Goal: Task Accomplishment & Management: Use online tool/utility

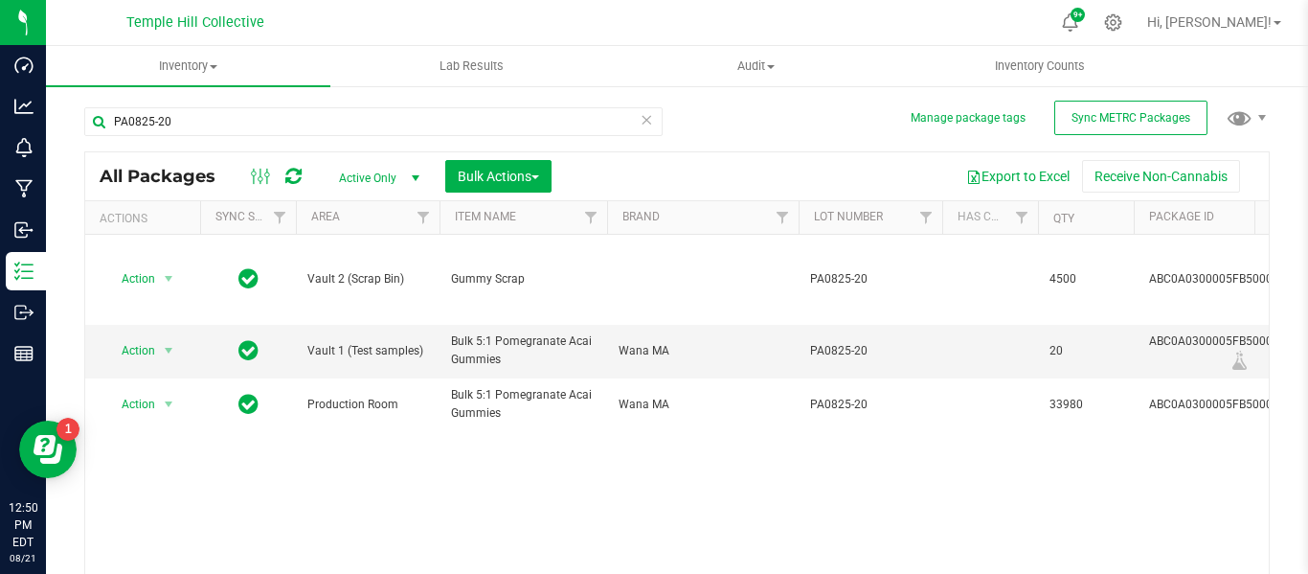
scroll to position [0, 128]
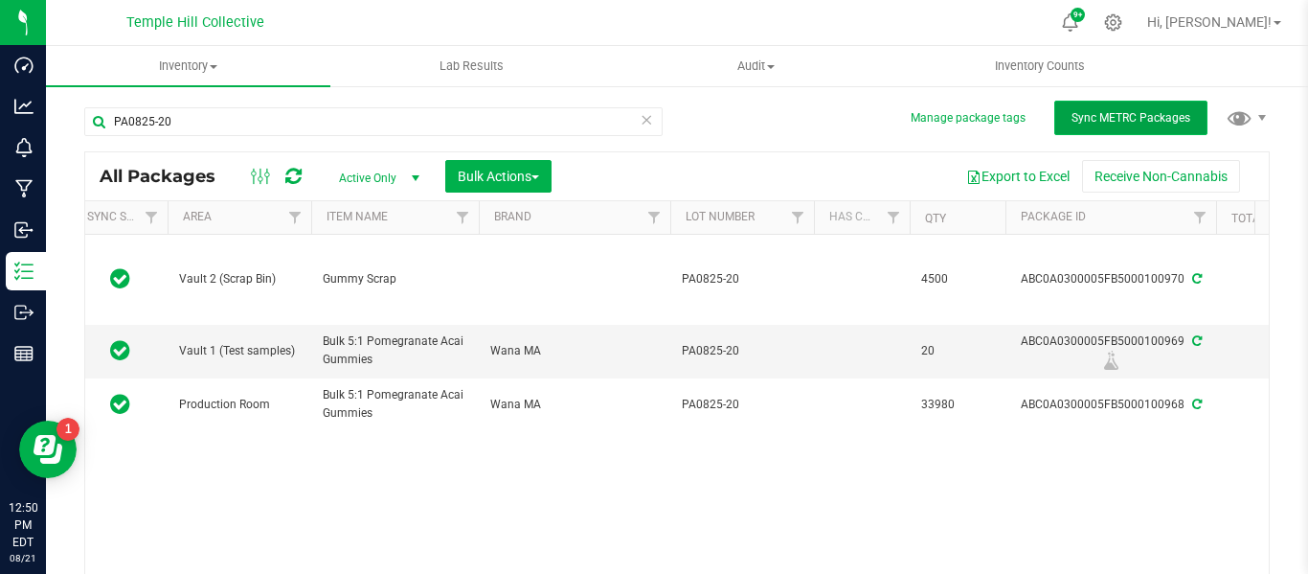
click at [1100, 127] on button "Sync METRC Packages" at bounding box center [1131, 118] width 153 height 34
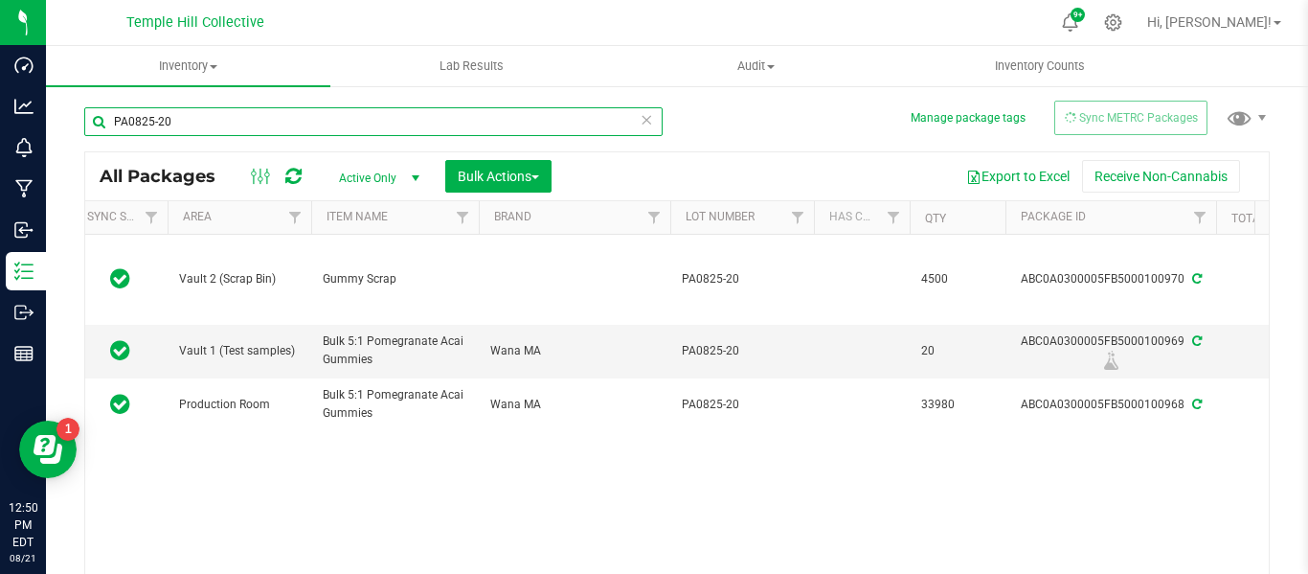
click at [328, 125] on input "PA0825-20" at bounding box center [373, 121] width 579 height 29
type input "P"
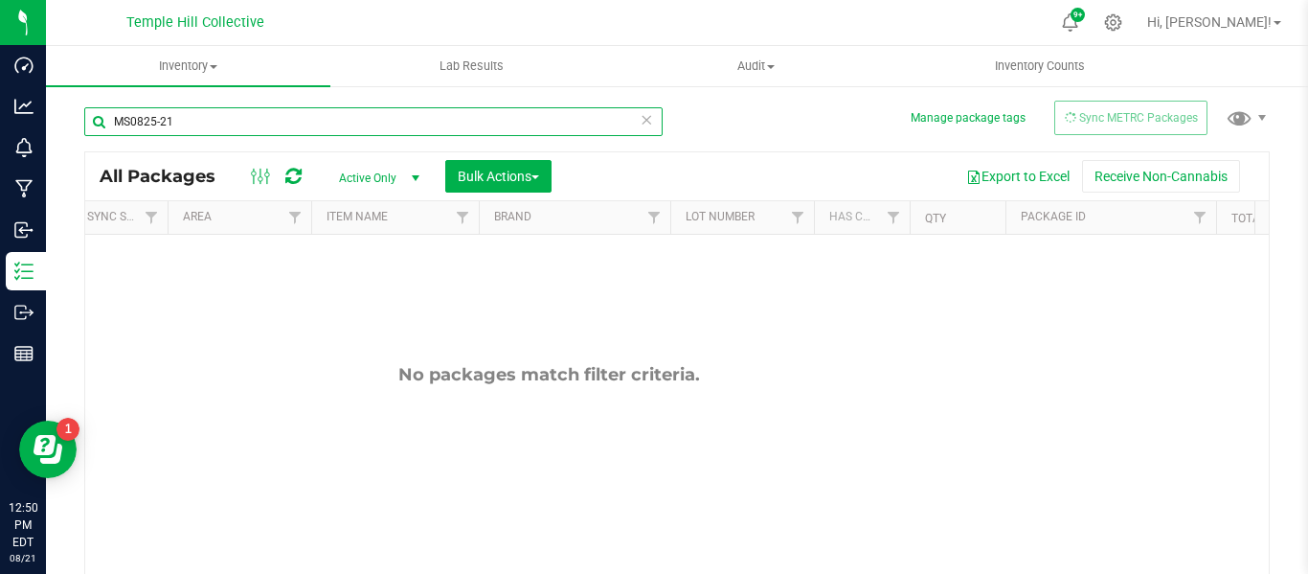
type input "MS0825-21"
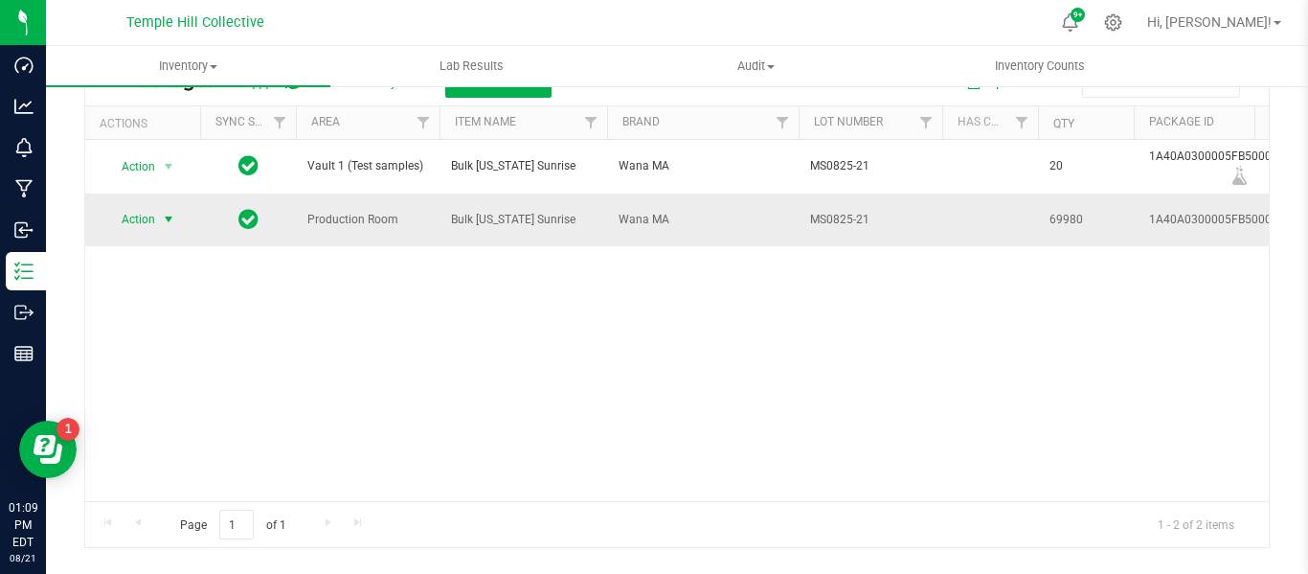
click at [163, 218] on span "select" at bounding box center [168, 219] width 15 height 15
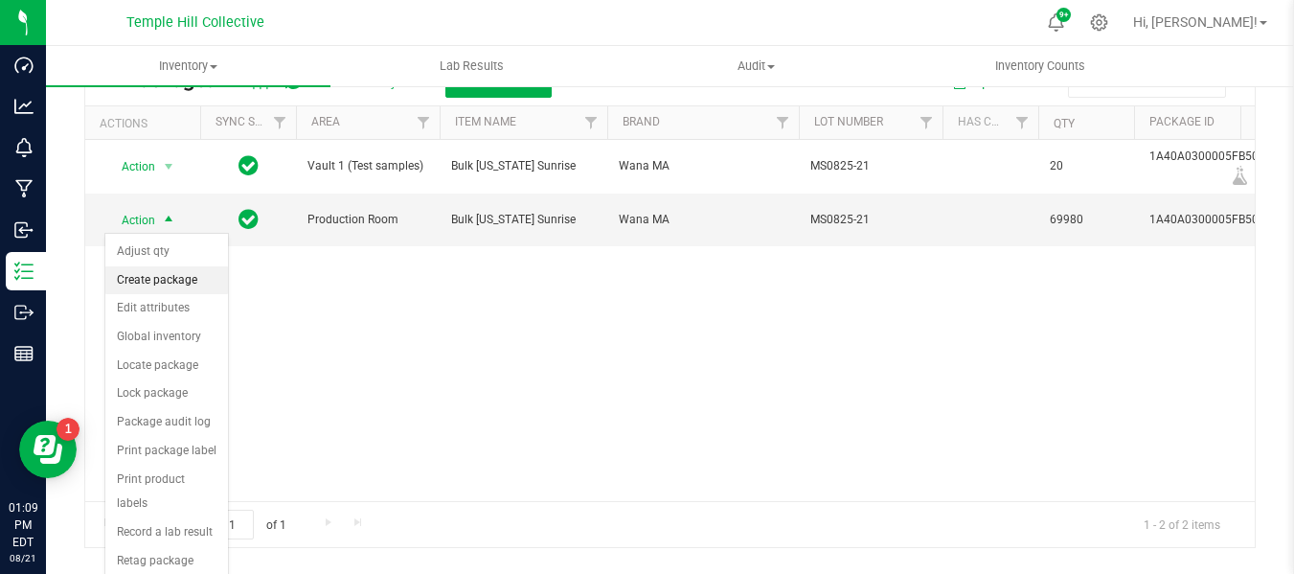
click at [182, 286] on li "Create package" at bounding box center [166, 280] width 123 height 29
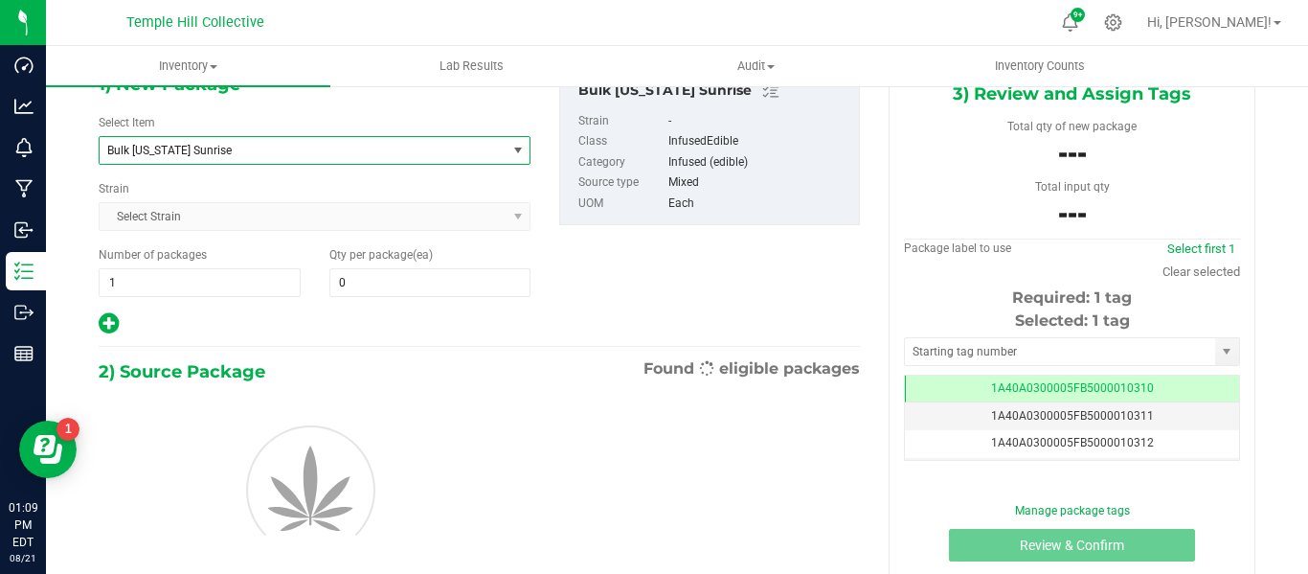
click at [342, 162] on span "Bulk [US_STATE] Sunrise" at bounding box center [303, 150] width 406 height 27
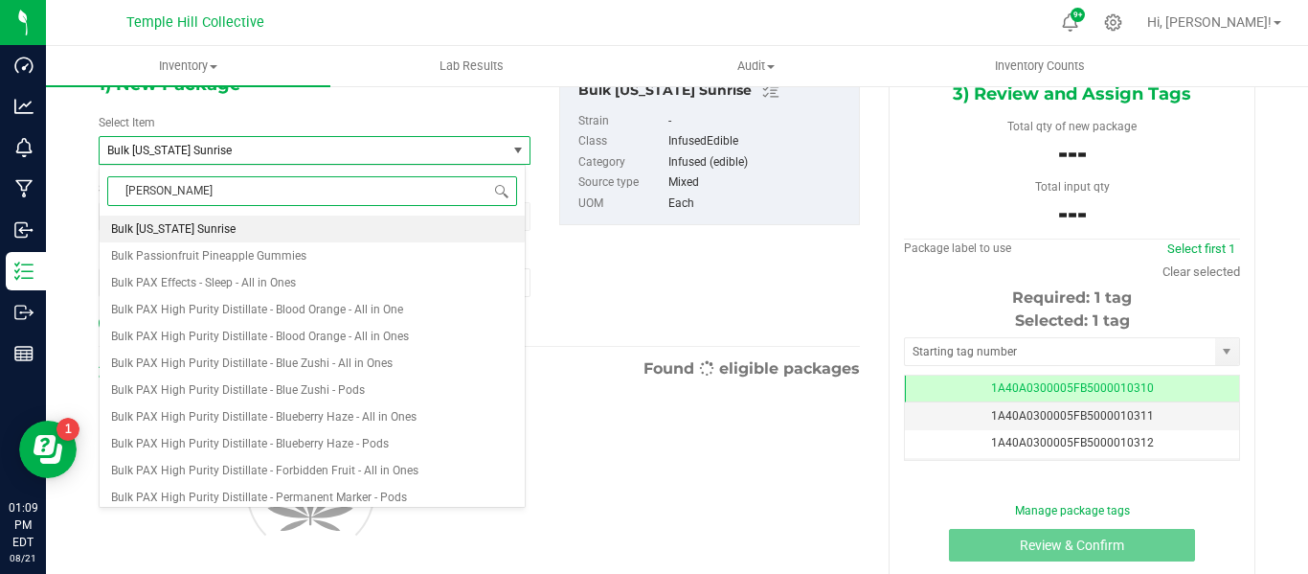
type input "gummy"
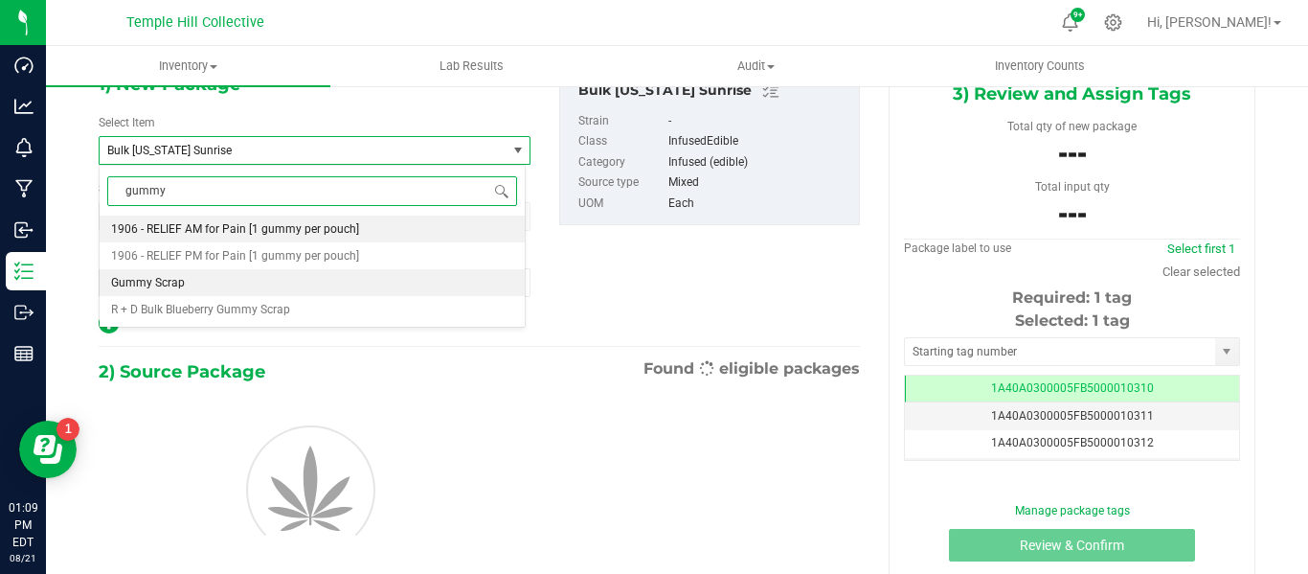
click at [183, 285] on li "Gummy Scrap" at bounding box center [312, 282] width 425 height 27
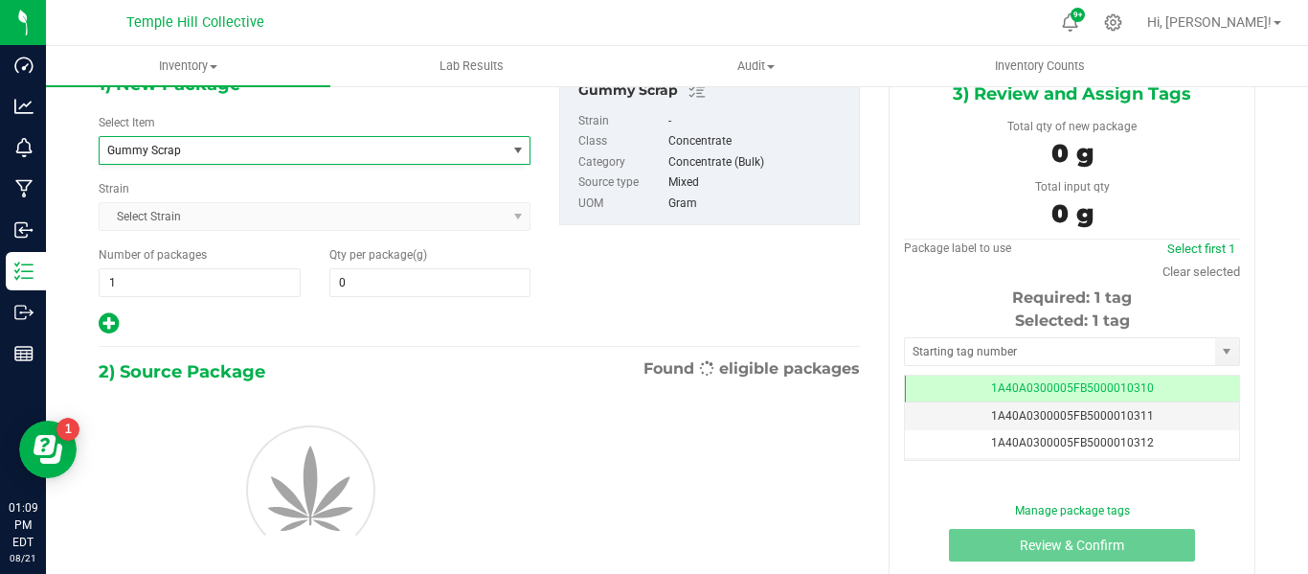
type input "0.0000"
click at [378, 277] on span "0.0000 0" at bounding box center [430, 282] width 202 height 29
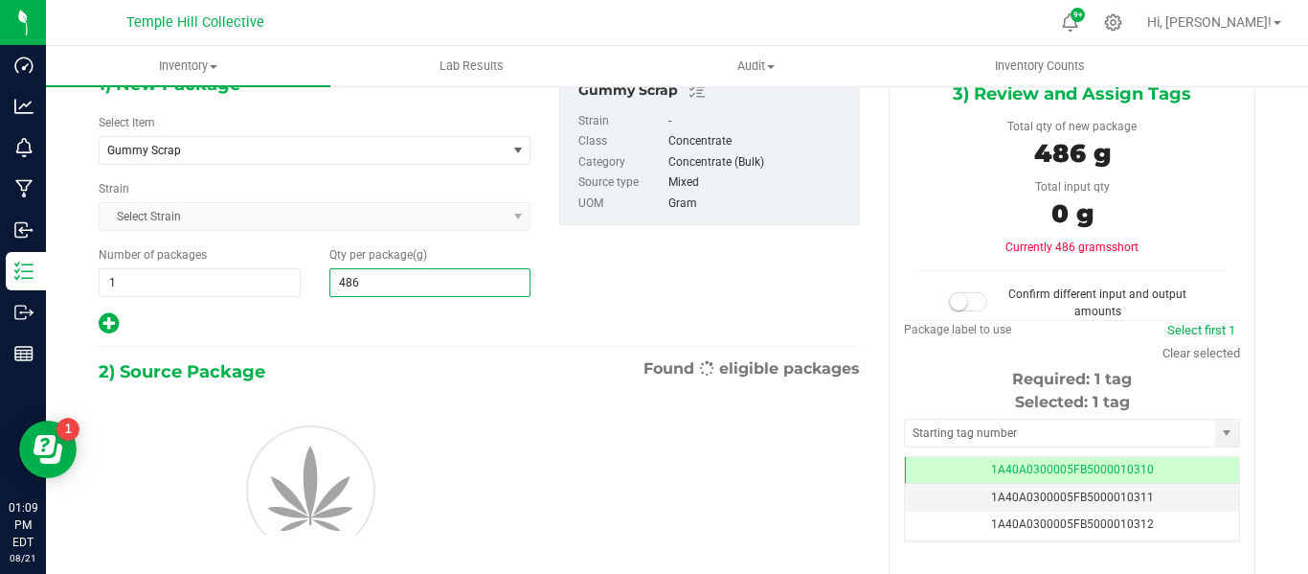
type input "4860"
type input "4,860.0000"
click at [460, 389] on div at bounding box center [479, 487] width 790 height 203
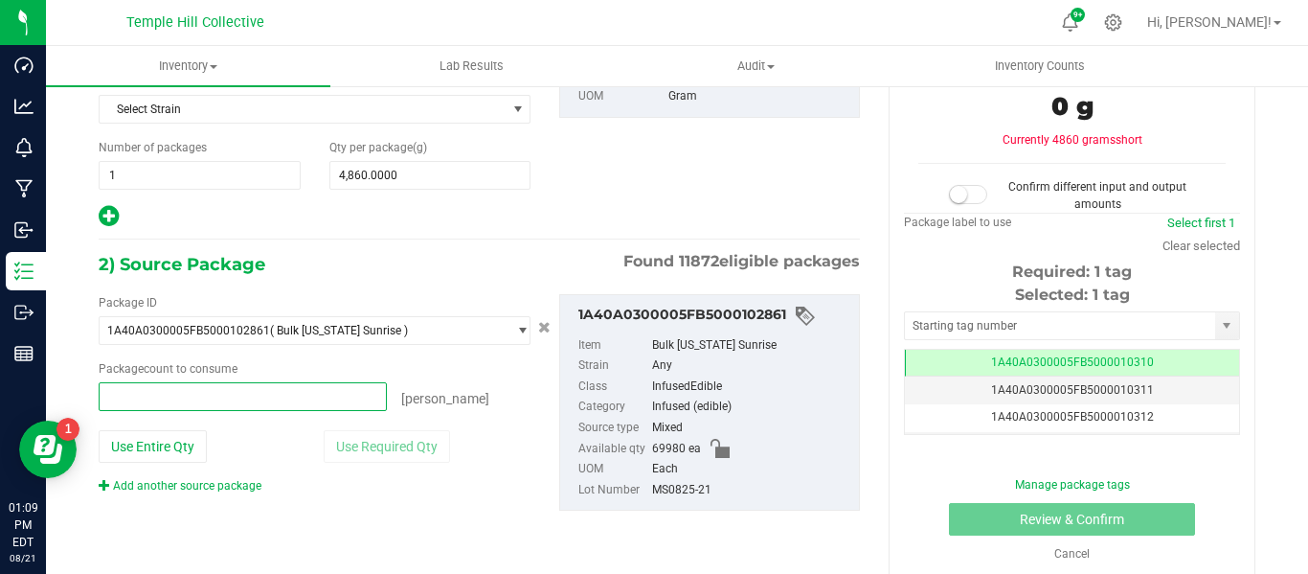
click at [268, 397] on span at bounding box center [243, 396] width 288 height 29
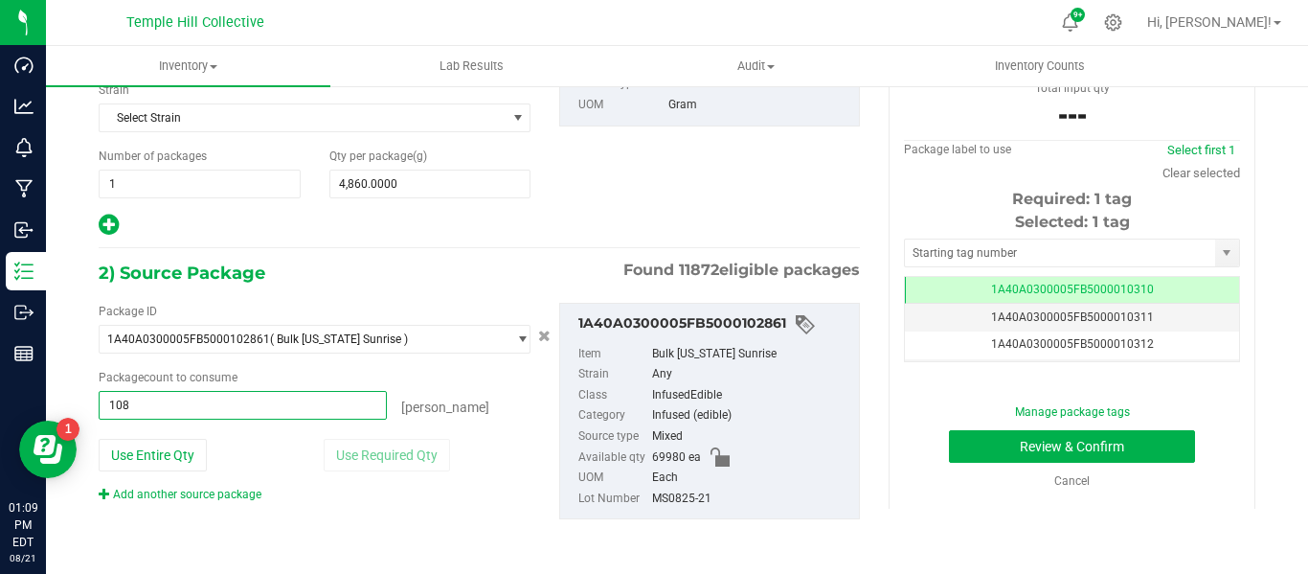
type input "1086"
type input "1086 ea"
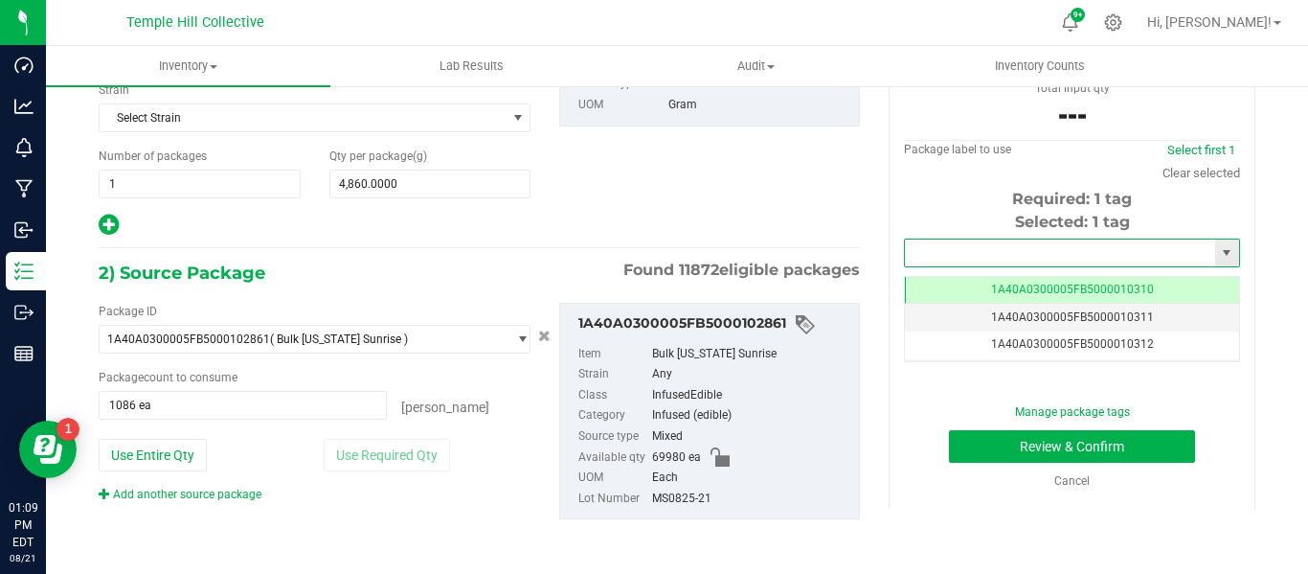
click at [980, 252] on input "text" at bounding box center [1060, 252] width 310 height 27
click at [1011, 283] on li "1A40A0300005FB5000102863" at bounding box center [1060, 285] width 329 height 29
type input "1A40A0300005FB5000102863"
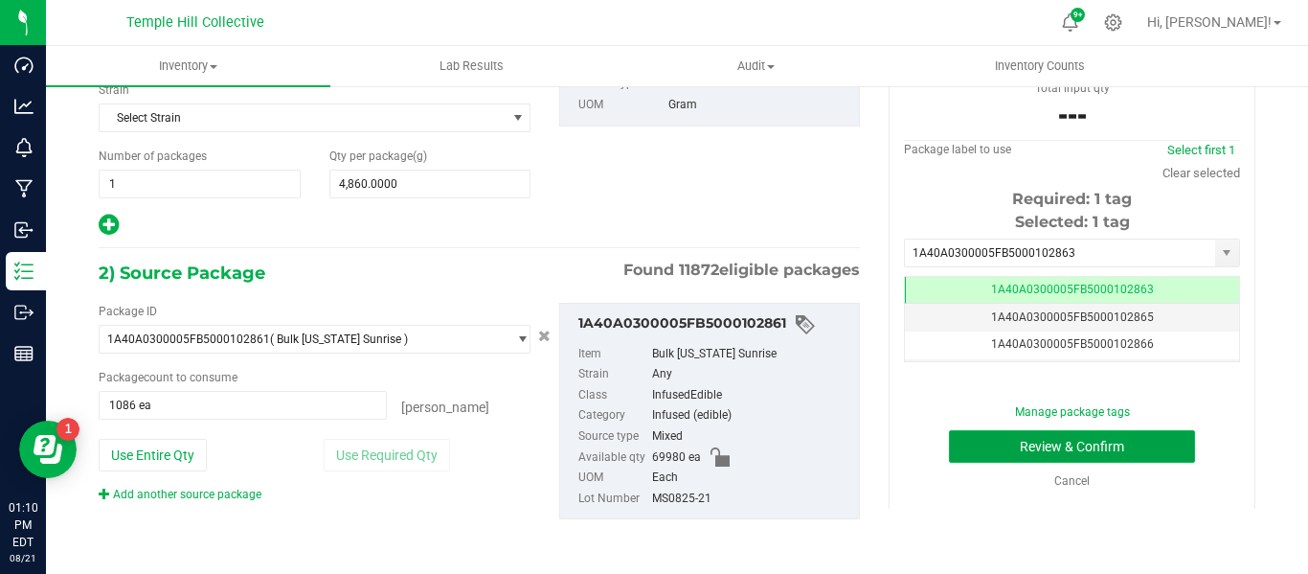
click at [1078, 446] on button "Review & Confirm" at bounding box center [1072, 446] width 246 height 33
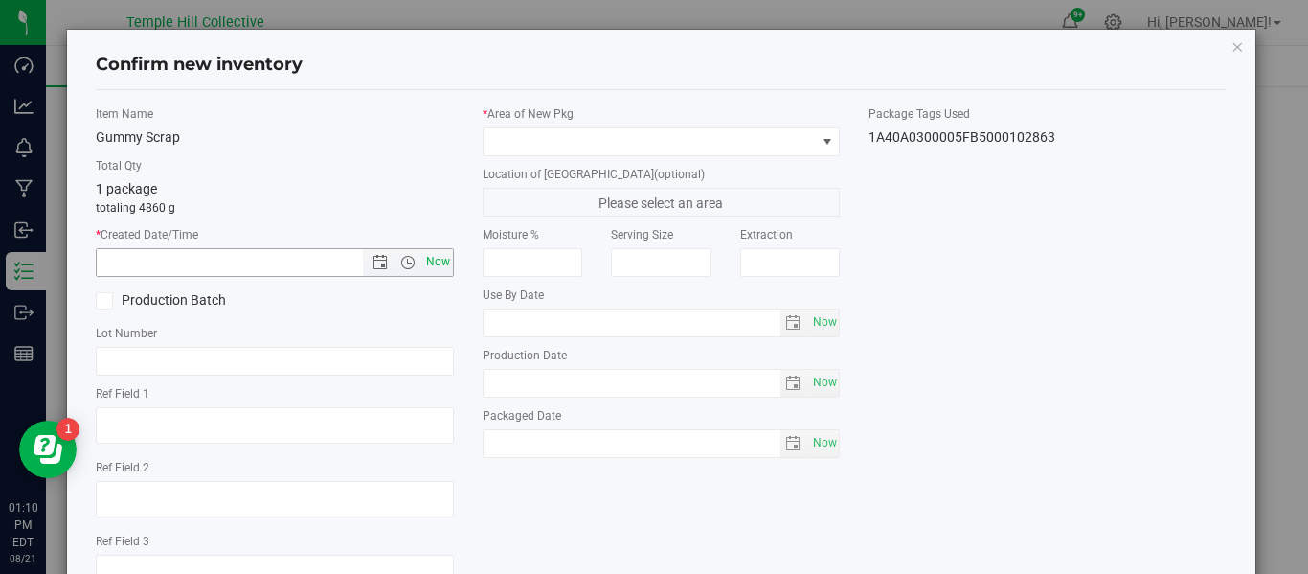
click at [435, 261] on span "Now" at bounding box center [437, 262] width 33 height 28
type input "[DATE] 1:10 PM"
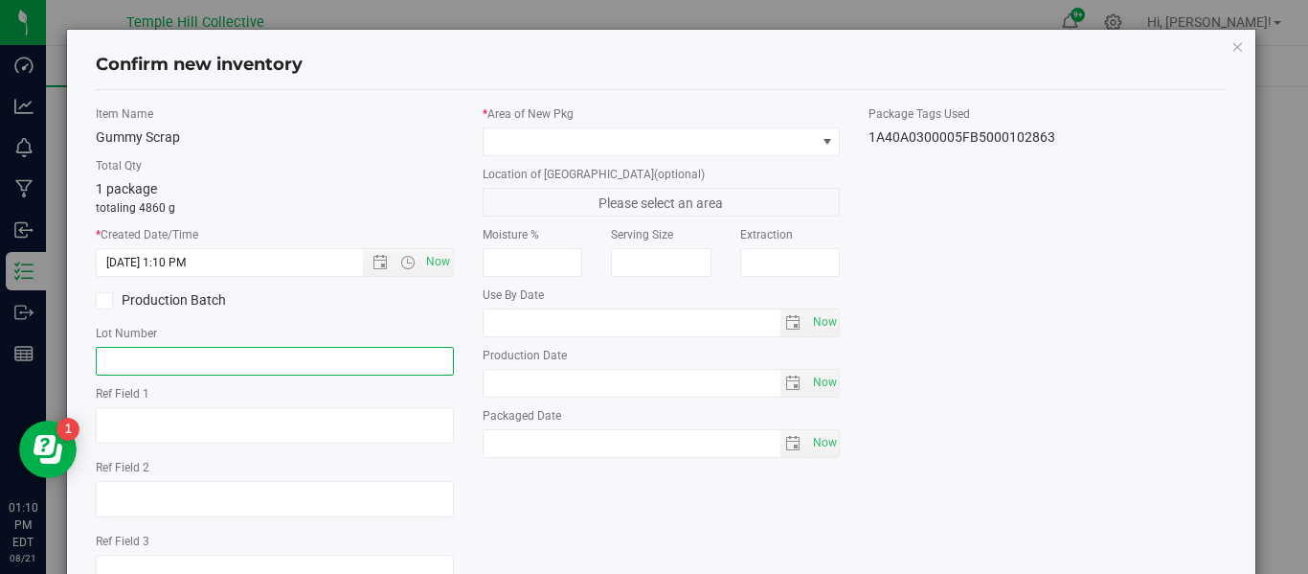
click at [306, 369] on input "text" at bounding box center [275, 361] width 358 height 29
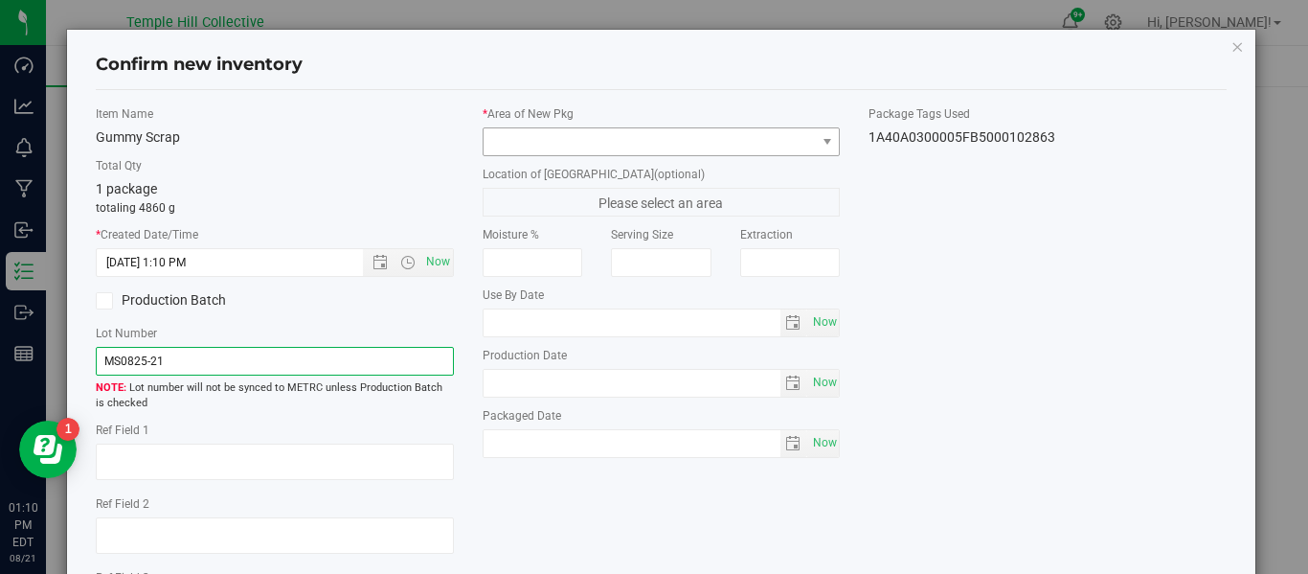
type input "MS0825-21"
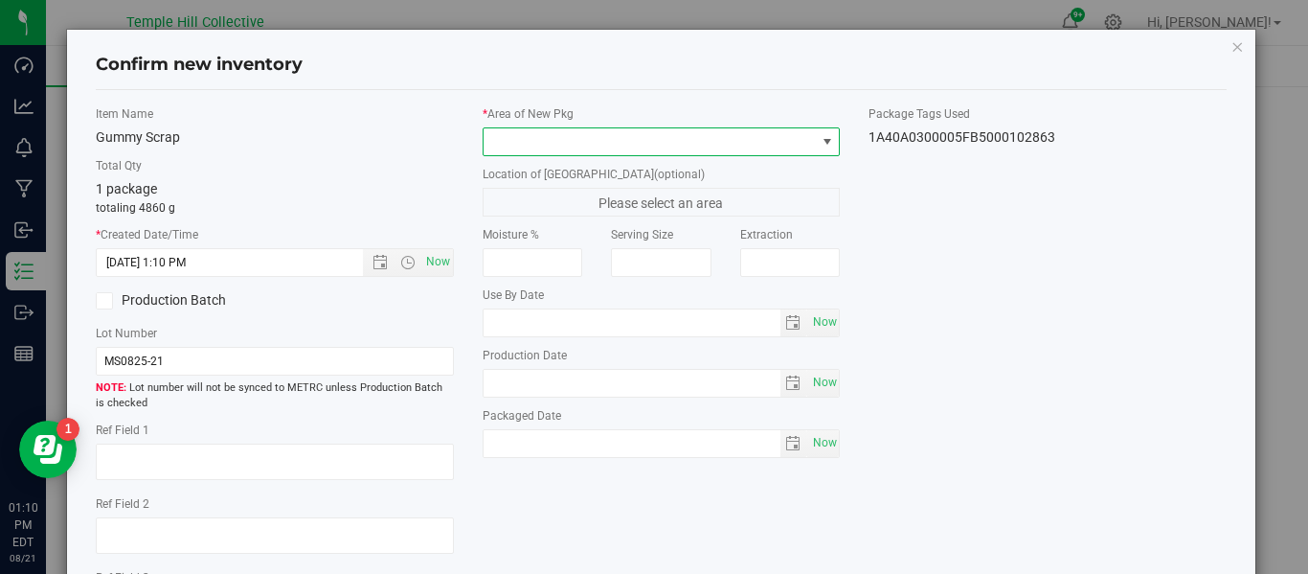
click at [630, 147] on span at bounding box center [650, 141] width 332 height 27
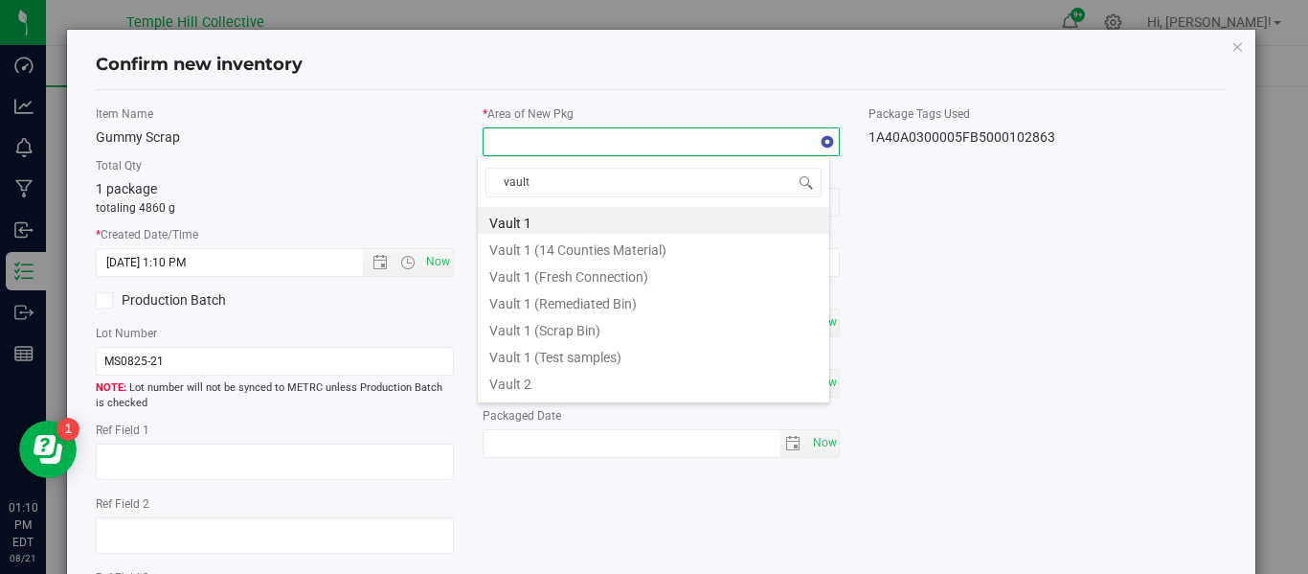
type input "vault 2"
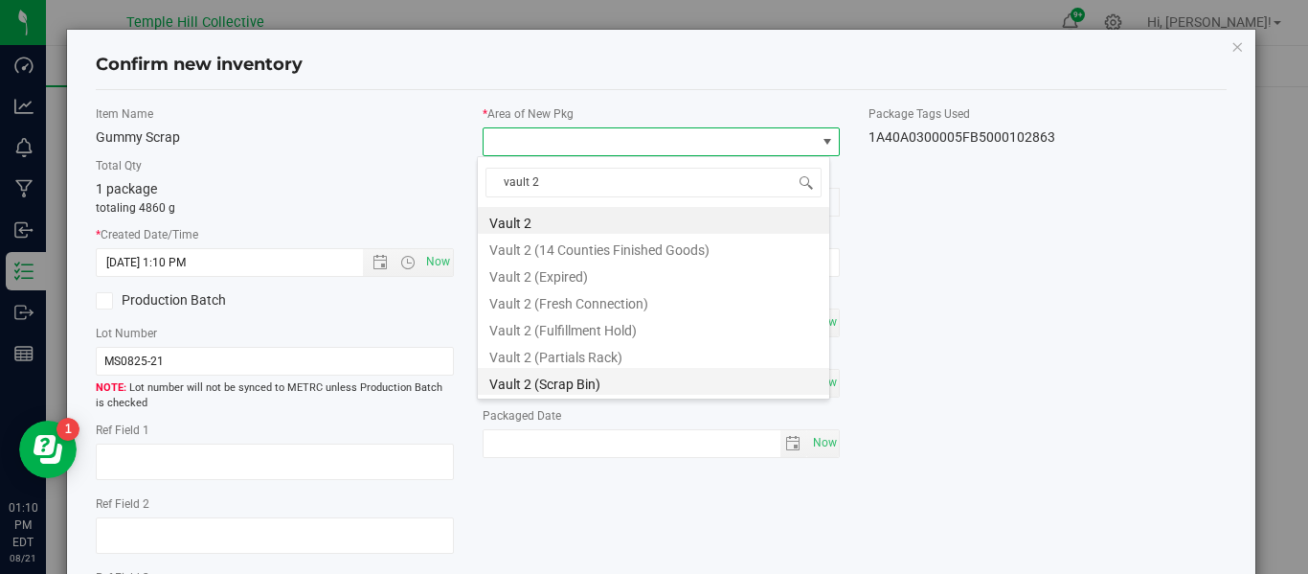
click at [587, 380] on li "Vault 2 (Scrap Bin)" at bounding box center [654, 381] width 352 height 27
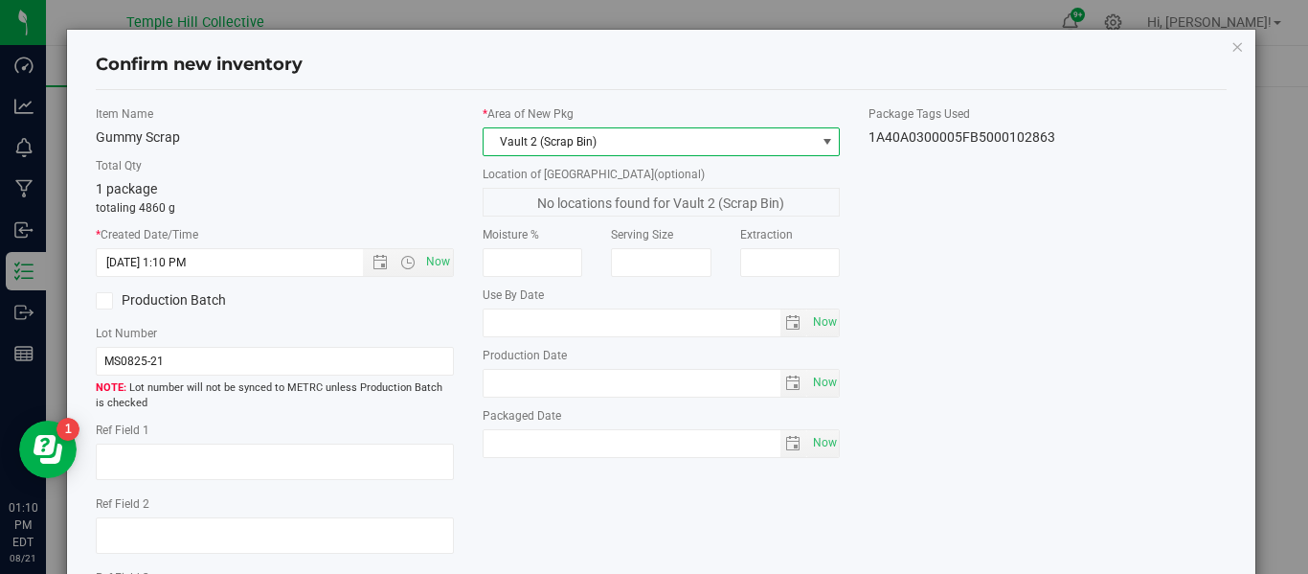
click at [965, 314] on div "Item Name Gummy Scrap Total Qty 1 package totaling 4860 g * Created Date/Time […" at bounding box center [661, 373] width 1160 height 537
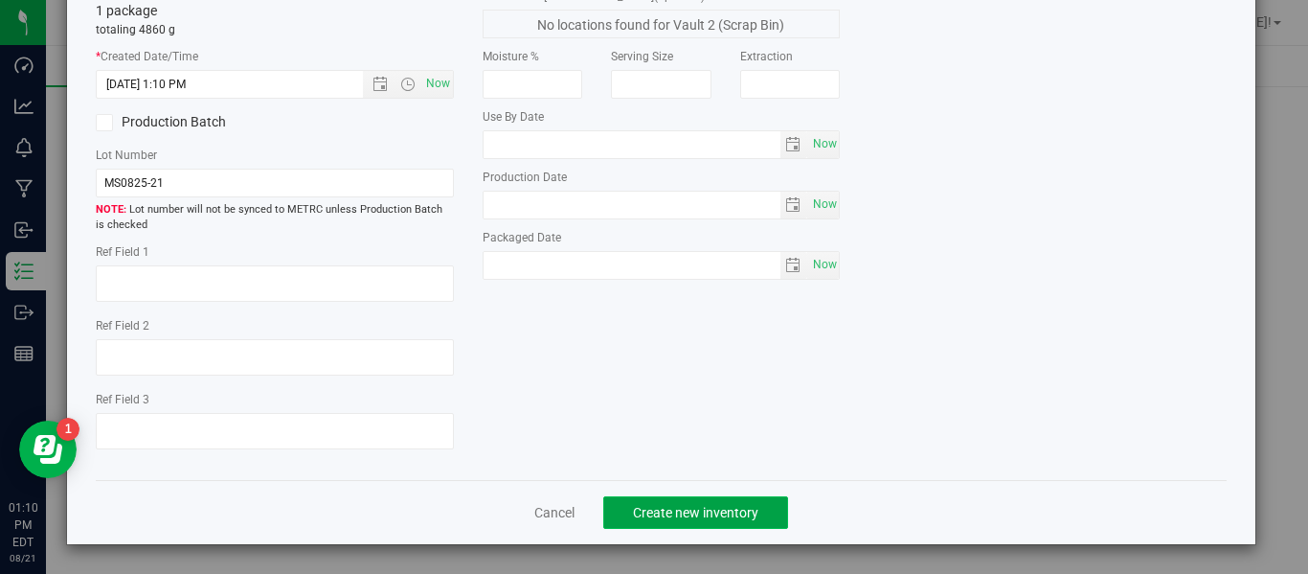
click at [672, 511] on span "Create new inventory" at bounding box center [695, 512] width 125 height 15
